Goal: Navigation & Orientation: Find specific page/section

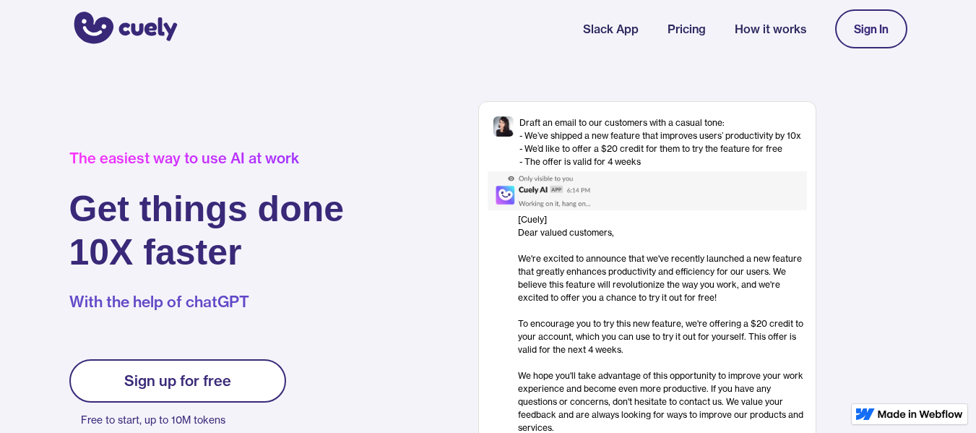
click at [226, 391] on link "Sign up for free" at bounding box center [177, 380] width 217 height 43
click at [262, 381] on link "Sign up for free" at bounding box center [177, 380] width 217 height 43
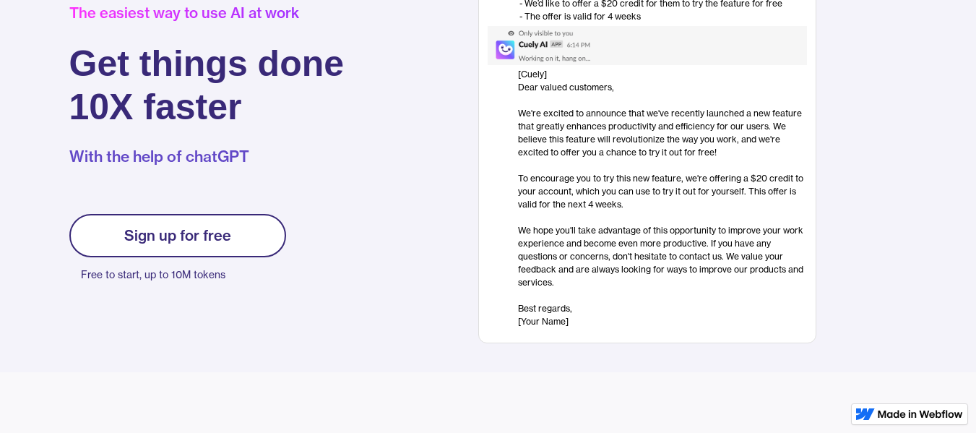
scroll to position [126, 0]
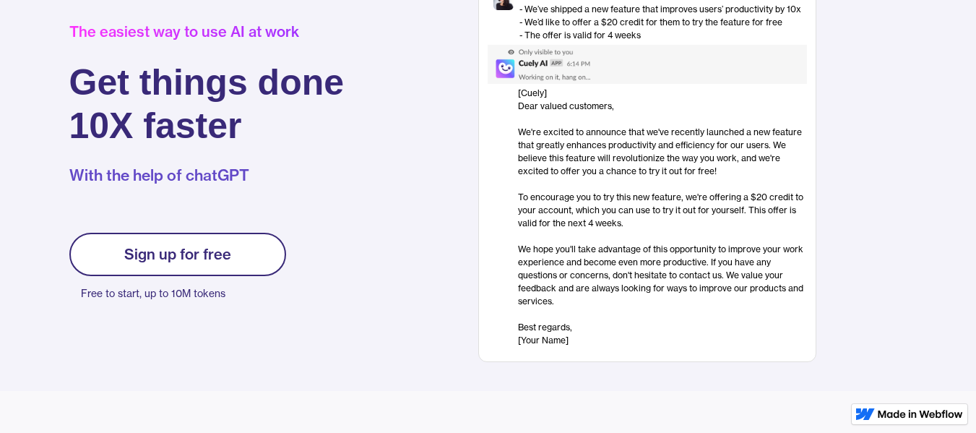
click at [225, 252] on div "Sign up for free" at bounding box center [177, 254] width 107 height 17
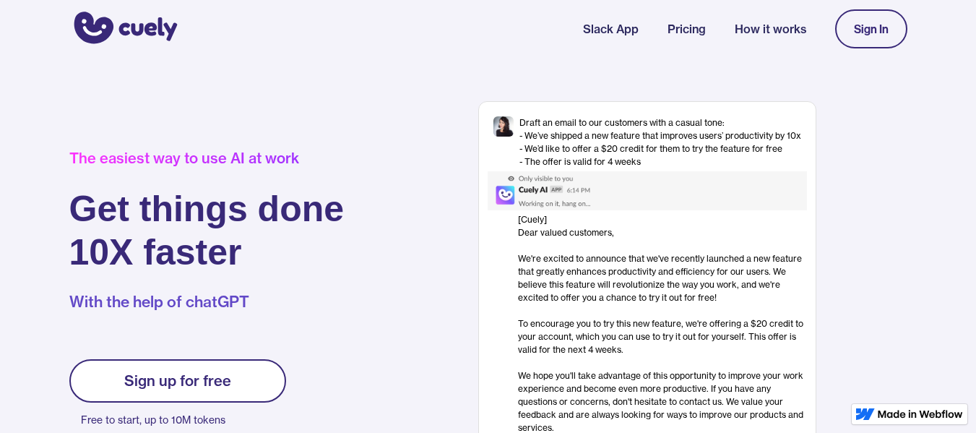
click at [876, 24] on div "Sign In" at bounding box center [871, 28] width 35 height 13
drag, startPoint x: 191, startPoint y: 382, endPoint x: 168, endPoint y: 376, distance: 23.1
click at [168, 376] on div "Sign up for free" at bounding box center [177, 380] width 107 height 17
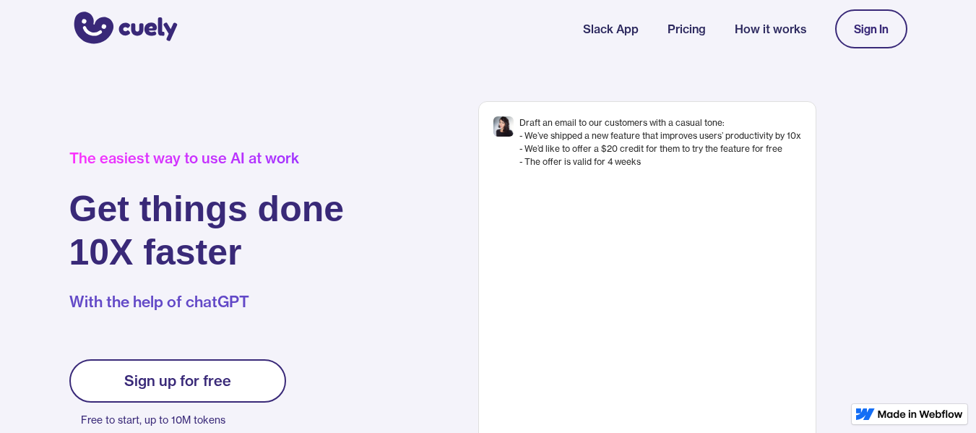
click at [168, 376] on div "Sign up for free" at bounding box center [177, 380] width 107 height 17
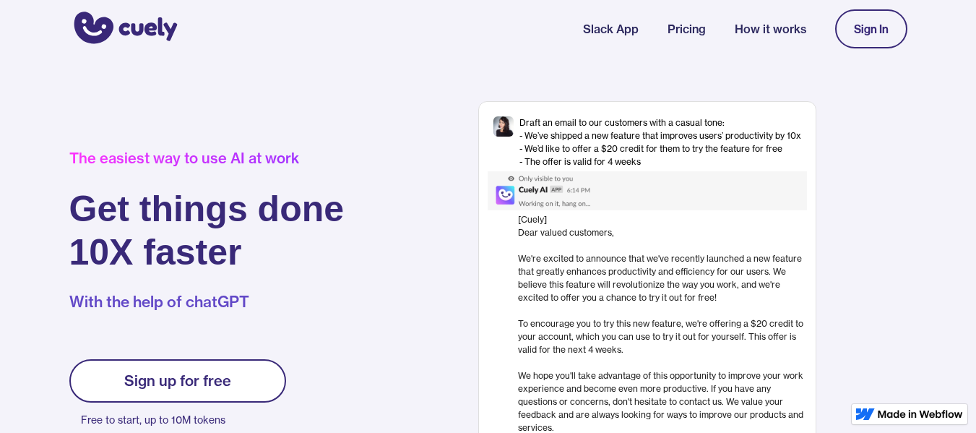
click at [743, 31] on link "How it works" at bounding box center [771, 28] width 72 height 17
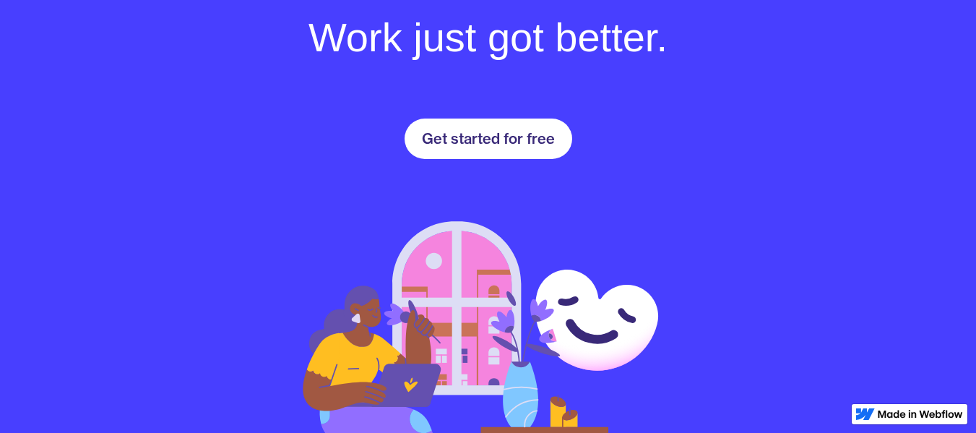
scroll to position [2088, 0]
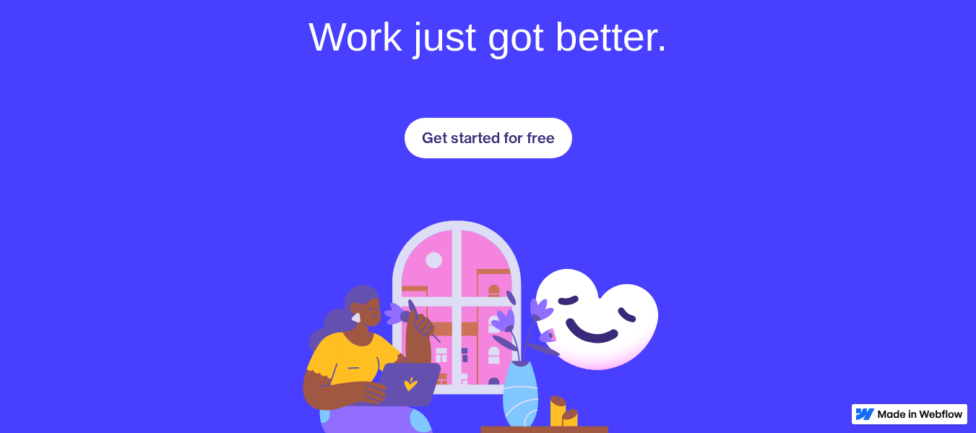
click at [509, 135] on div "Get started for free" at bounding box center [488, 137] width 133 height 17
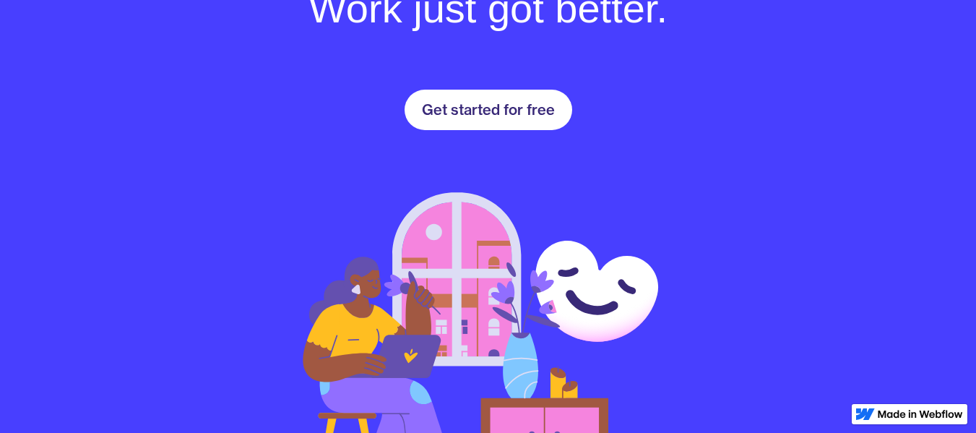
scroll to position [2099, 0]
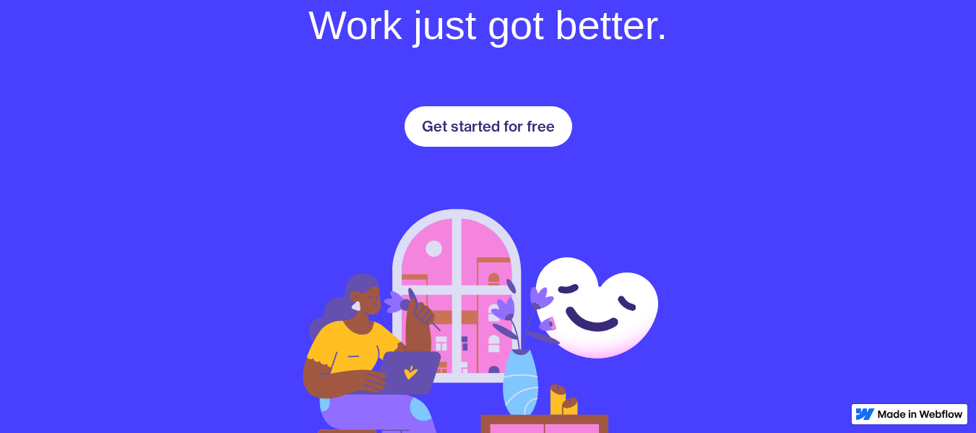
click at [498, 135] on link "Get started for free" at bounding box center [489, 126] width 168 height 40
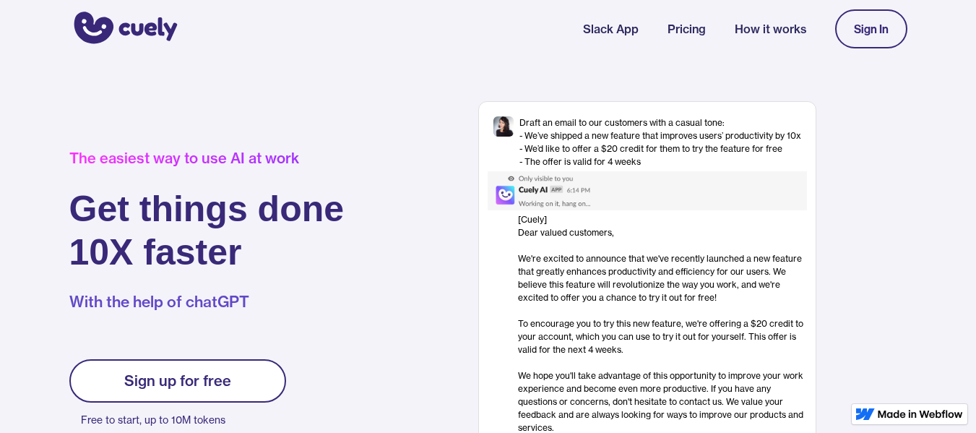
click at [215, 399] on link "Sign up for free" at bounding box center [177, 380] width 217 height 43
click at [623, 22] on link "Slack App" at bounding box center [611, 28] width 56 height 17
